Goal: Task Accomplishment & Management: Manage account settings

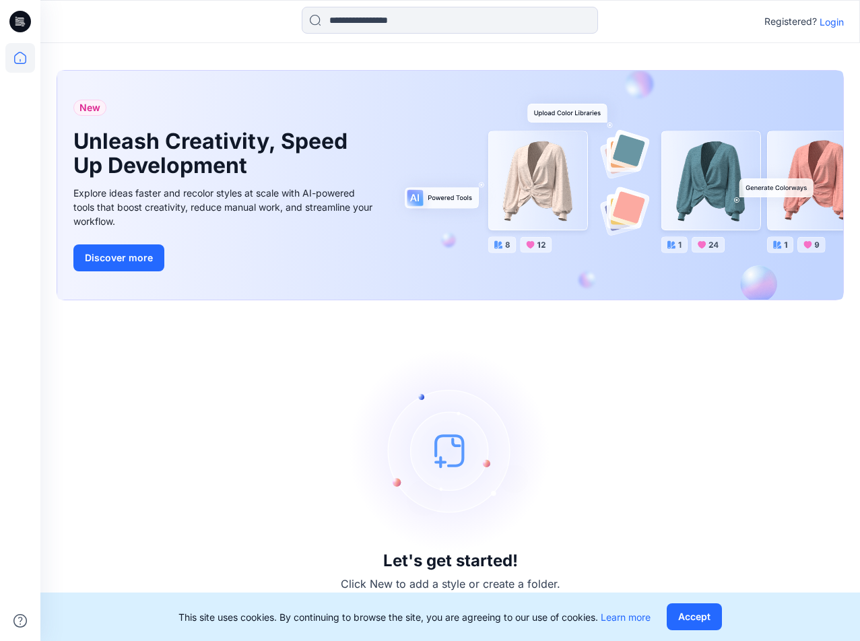
click at [839, 15] on p "Login" at bounding box center [831, 22] width 24 height 14
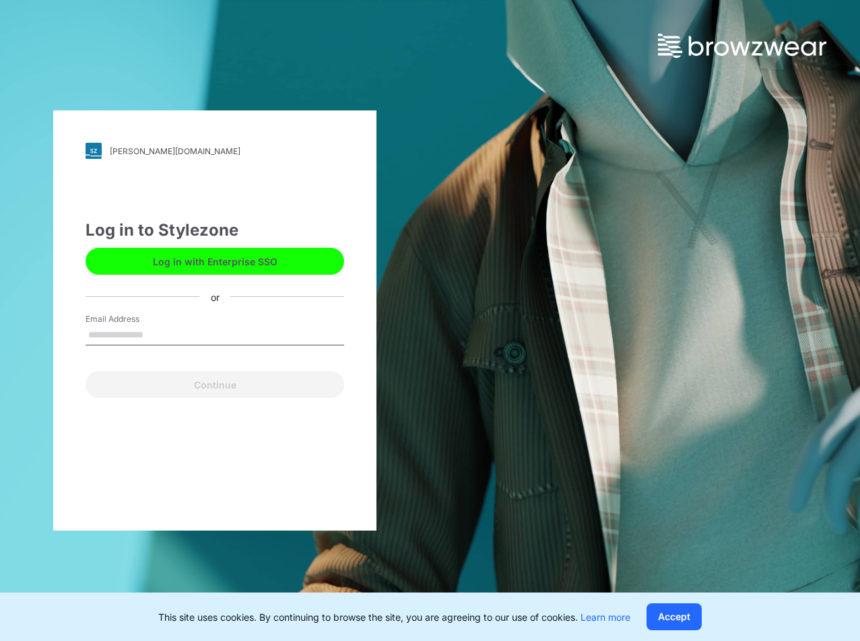
click at [188, 343] on input "Email Address" at bounding box center [214, 335] width 258 height 20
type input "**********"
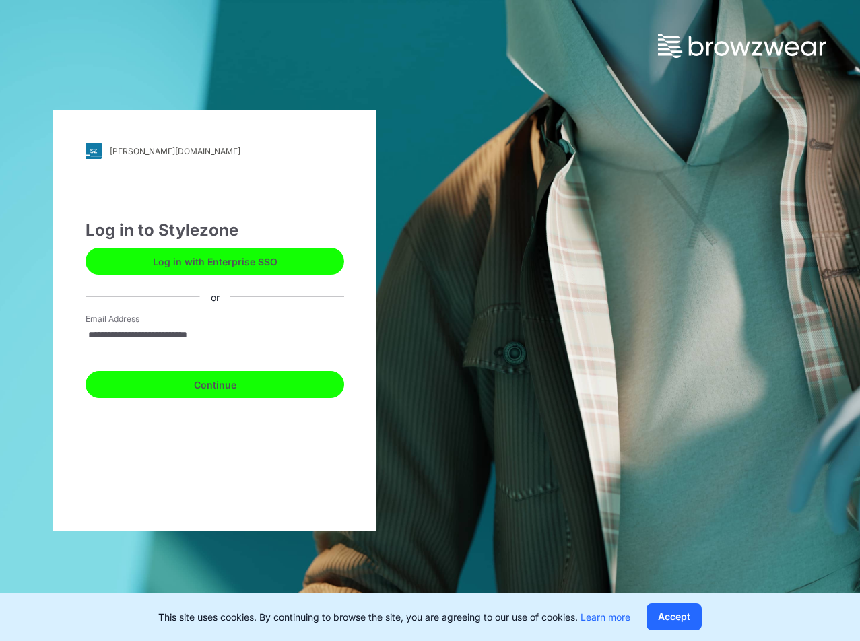
click at [178, 372] on button "Continue" at bounding box center [214, 384] width 258 height 27
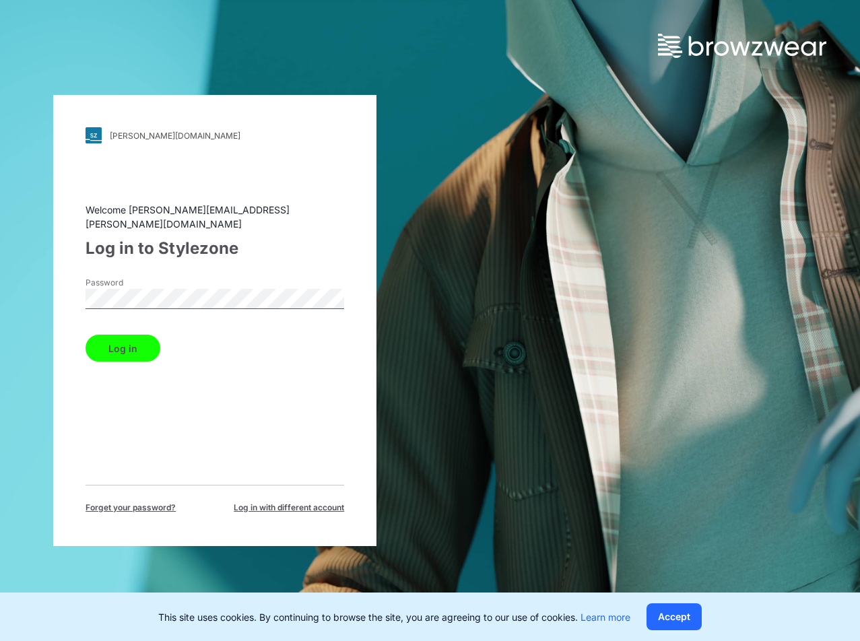
click at [85, 335] on button "Log in" at bounding box center [122, 348] width 75 height 27
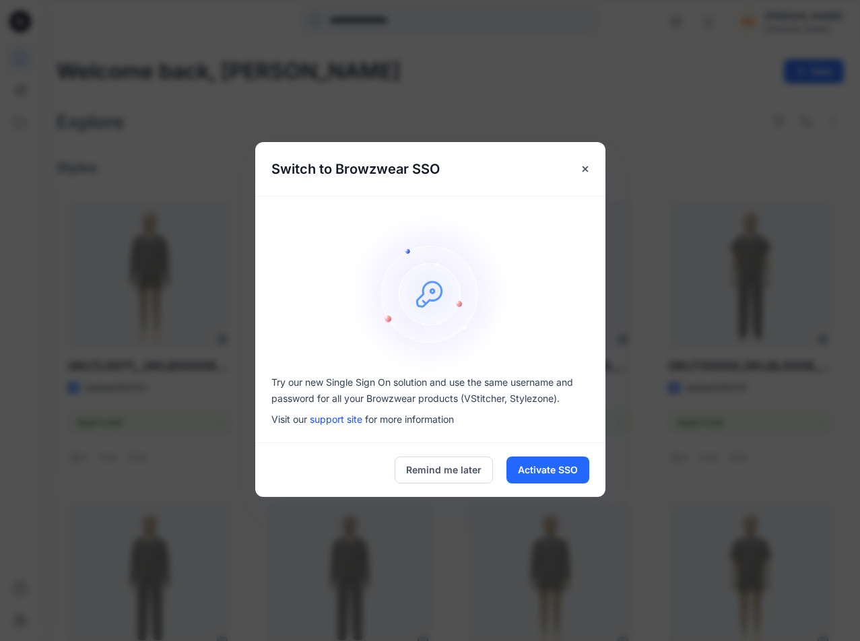
click at [431, 487] on div "Remind me later Activate SSO" at bounding box center [430, 470] width 350 height 54
click at [428, 479] on button "Remind me later" at bounding box center [443, 469] width 98 height 27
